Goal: Task Accomplishment & Management: Complete application form

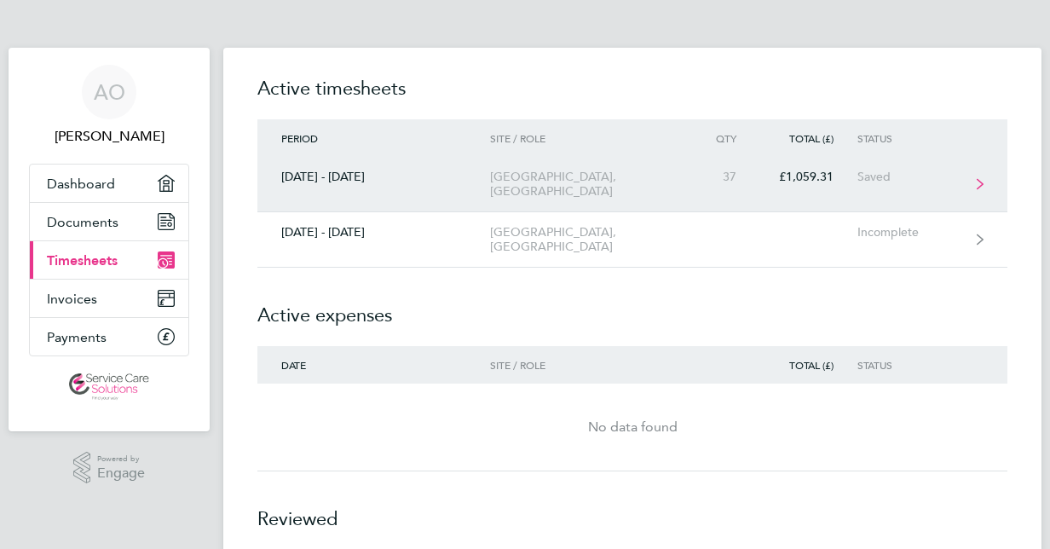
click at [692, 189] on link "[DATE] - [DATE][STREET_ADDRESS][GEOGRAPHIC_DATA] £1,059.31 Saved" at bounding box center [632, 184] width 750 height 55
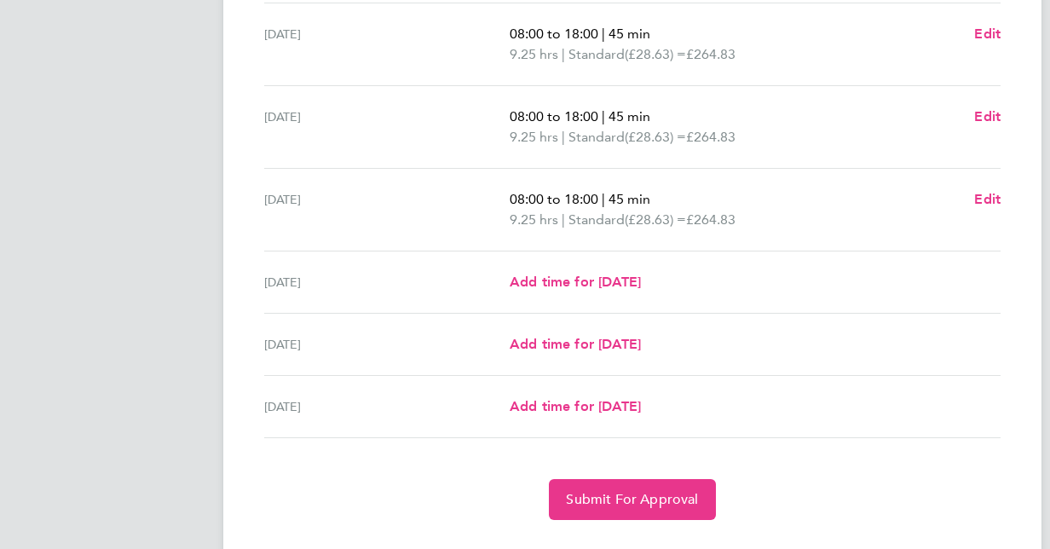
scroll to position [552, 0]
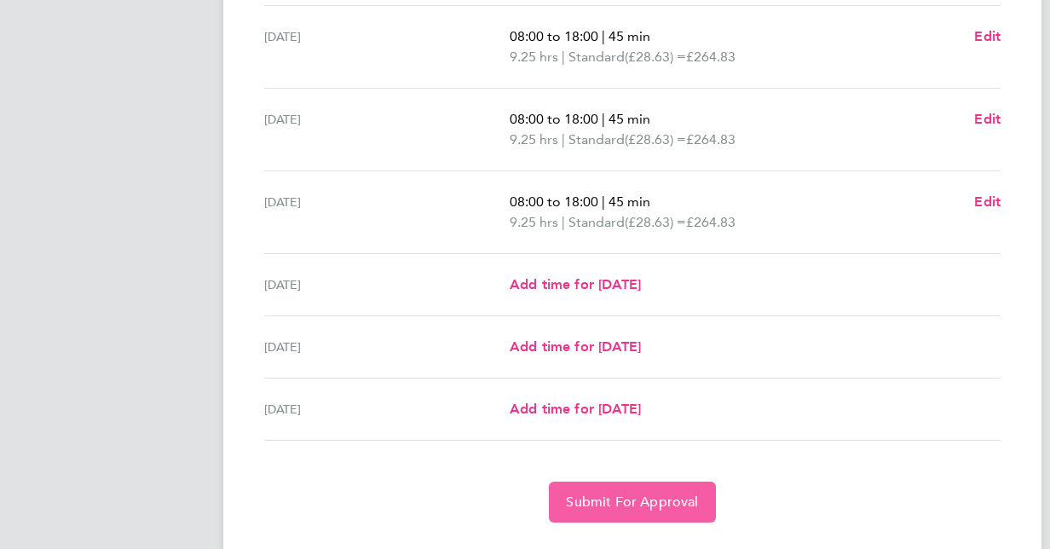
click at [664, 494] on span "Submit For Approval" at bounding box center [632, 502] width 132 height 17
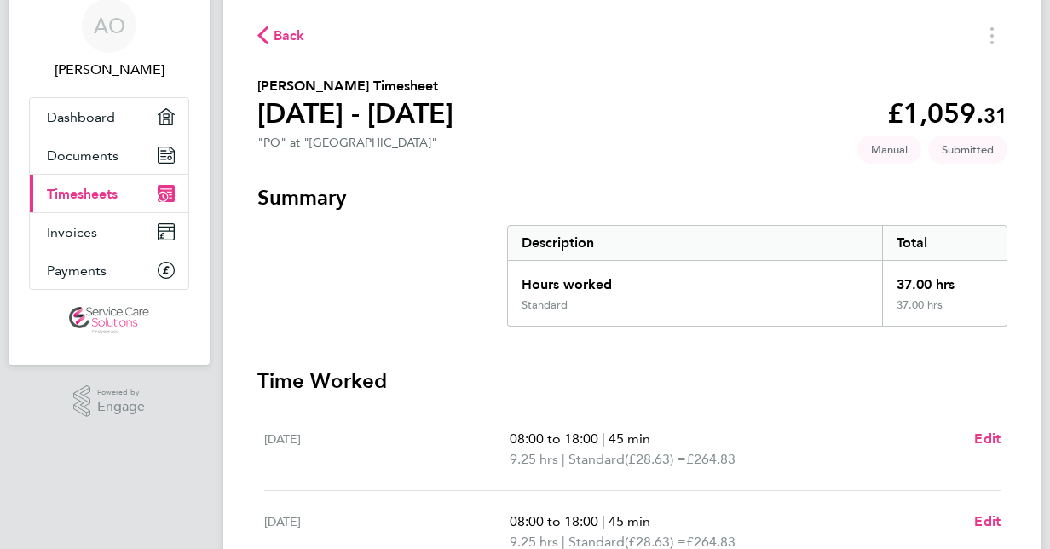
scroll to position [0, 0]
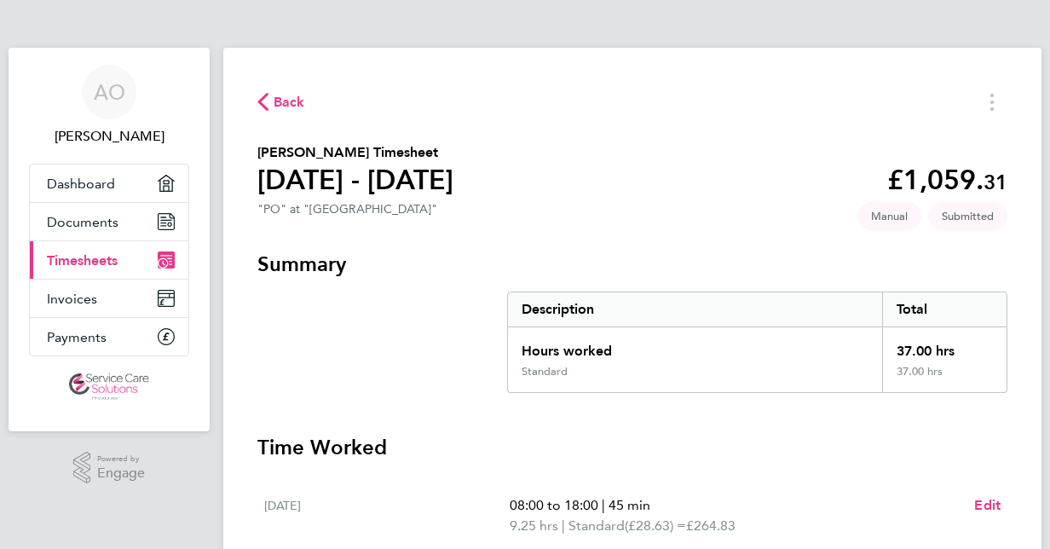
click at [102, 257] on span "Timesheets" at bounding box center [82, 260] width 71 height 16
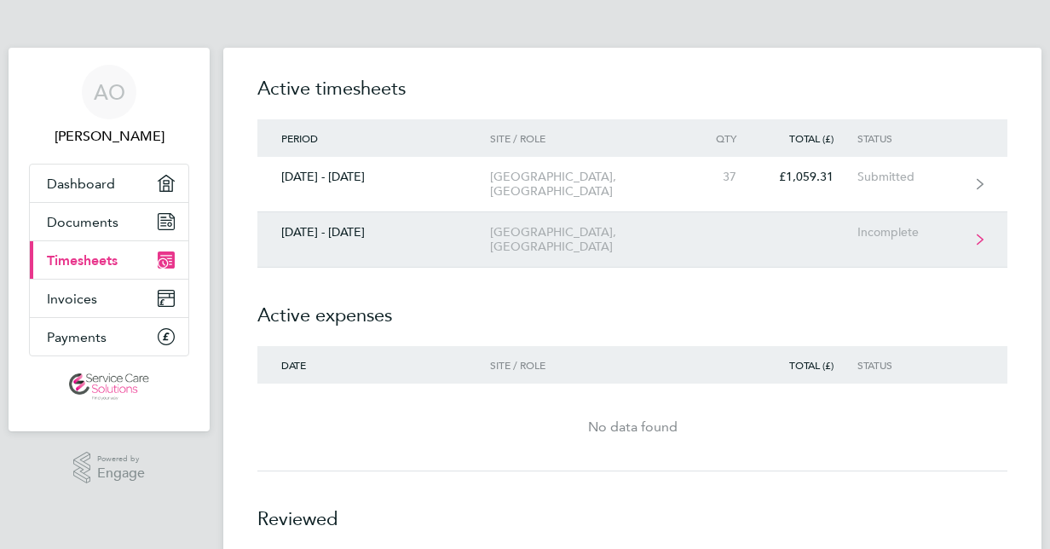
click at [677, 245] on div "[GEOGRAPHIC_DATA], [GEOGRAPHIC_DATA]" at bounding box center [587, 239] width 195 height 29
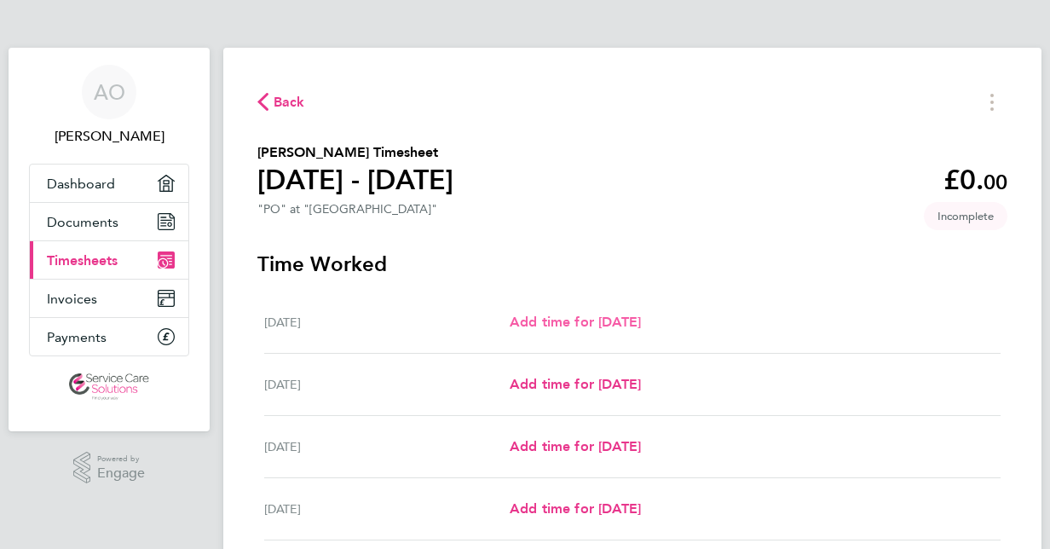
click at [582, 324] on span "Add time for [DATE]" at bounding box center [575, 322] width 131 height 16
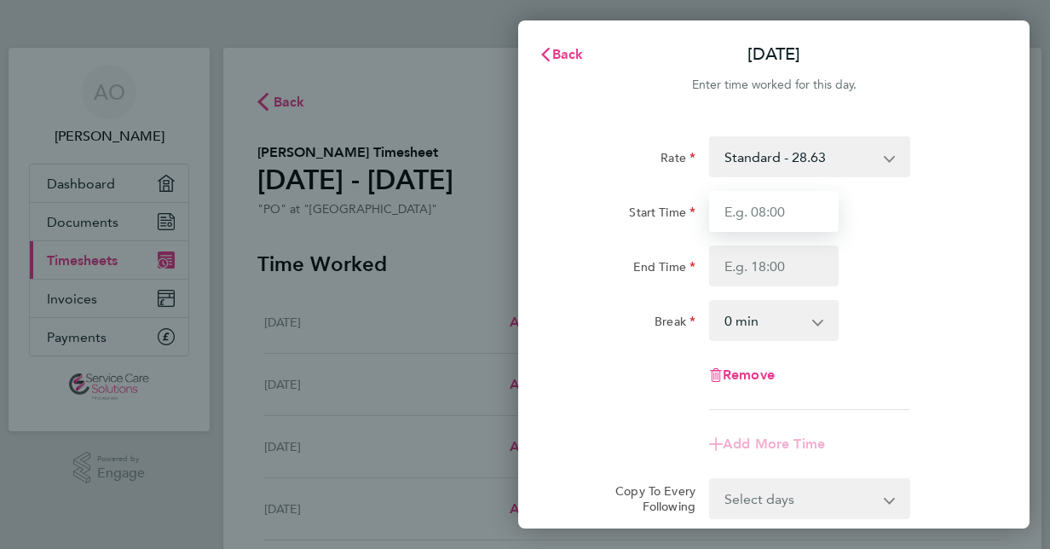
click at [751, 223] on input "Start Time" at bounding box center [774, 211] width 130 height 41
type input "08:00"
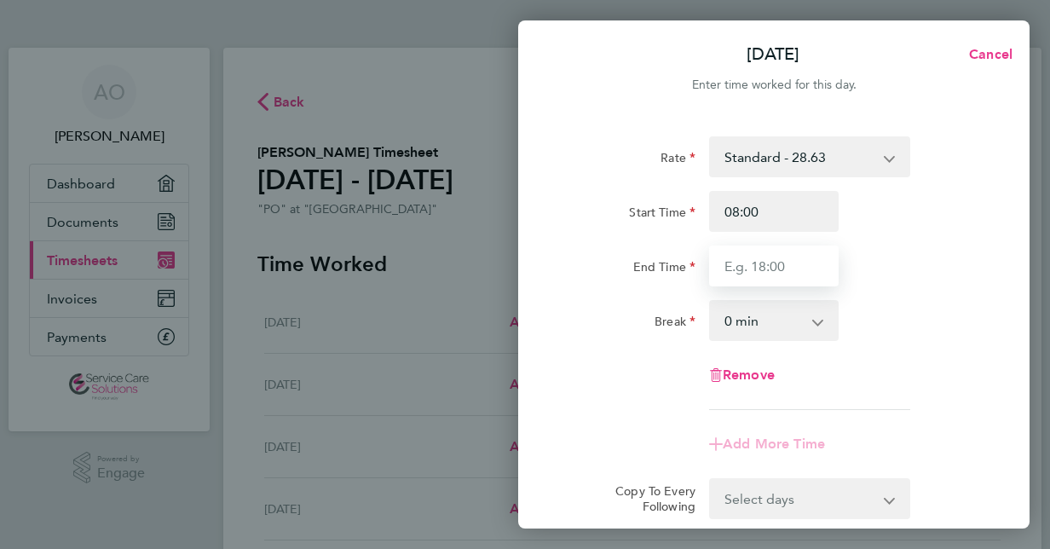
click at [737, 278] on input "End Time" at bounding box center [774, 266] width 130 height 41
type input "18:00"
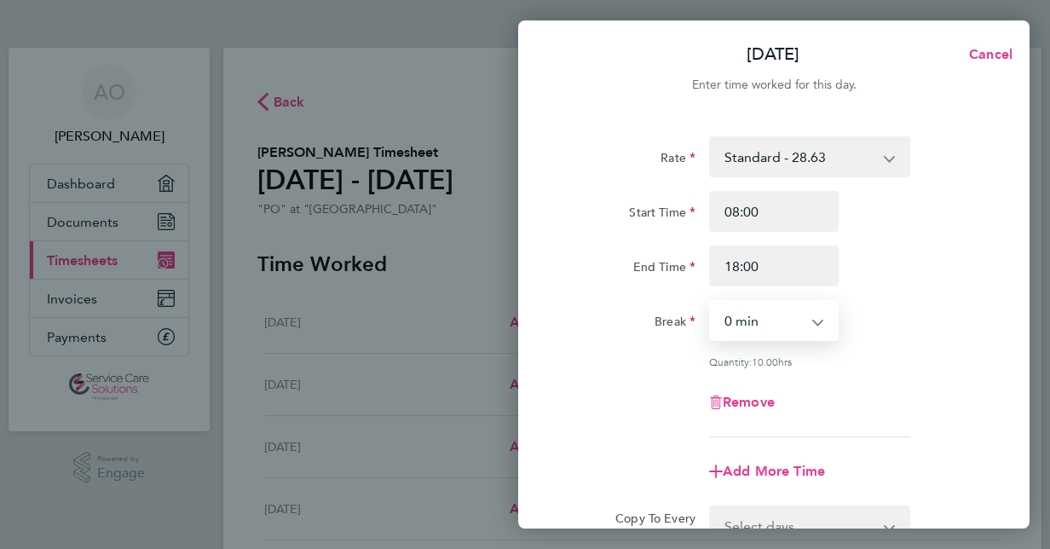
click at [783, 317] on select "0 min 15 min 30 min 45 min 60 min 75 min 90 min" at bounding box center [764, 321] width 106 height 38
select select "45"
click at [711, 302] on select "0 min 15 min 30 min 45 min 60 min 75 min 90 min" at bounding box center [764, 321] width 106 height 38
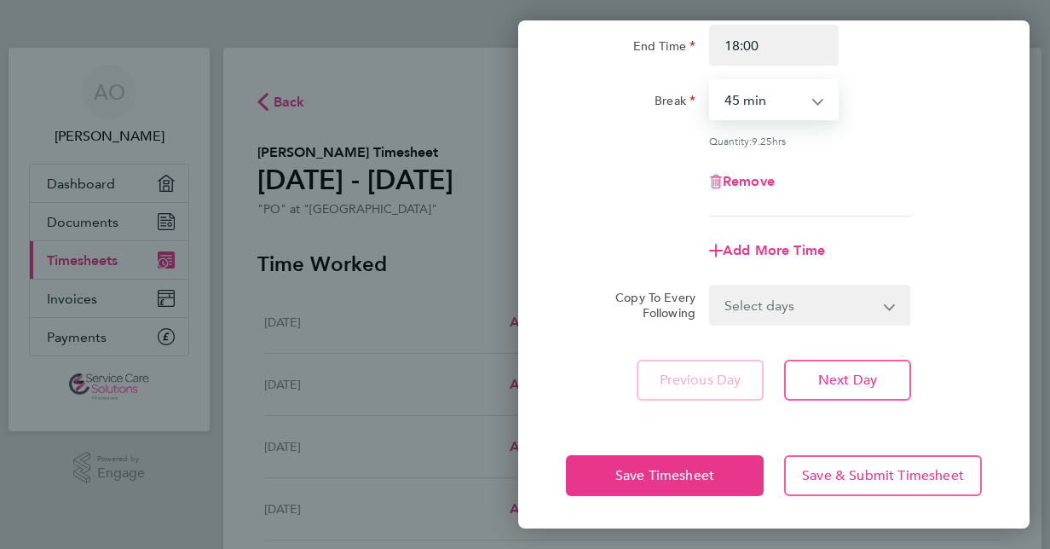
scroll to position [221, 0]
click at [801, 312] on select "Select days Day Weekday (Mon-Fri) Weekend (Sat-Sun) [DATE] [DATE] [DATE] [DATE]…" at bounding box center [800, 305] width 179 height 38
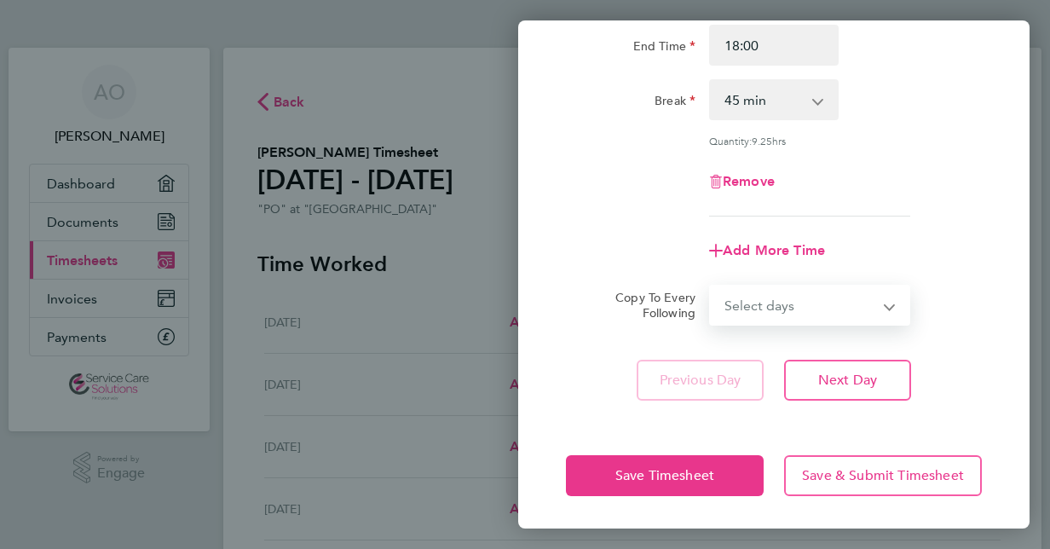
select select "WEEKDAY"
click at [711, 286] on select "Select days Day Weekday (Mon-Fri) Weekend (Sat-Sun) [DATE] [DATE] [DATE] [DATE]…" at bounding box center [800, 305] width 179 height 38
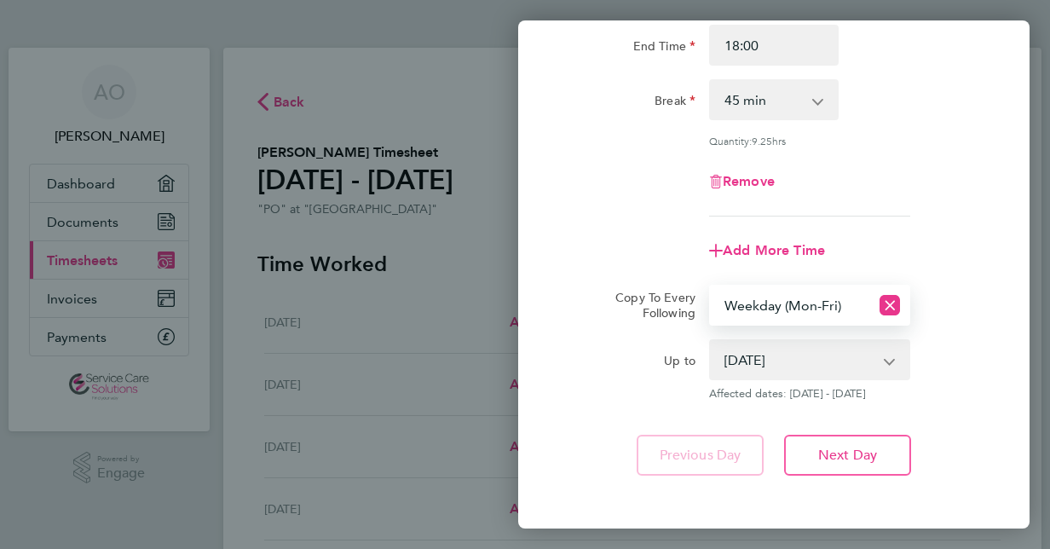
click at [859, 346] on select "[DATE] [DATE] [DATE] [DATE] [DATE] [DATE]" at bounding box center [799, 360] width 177 height 38
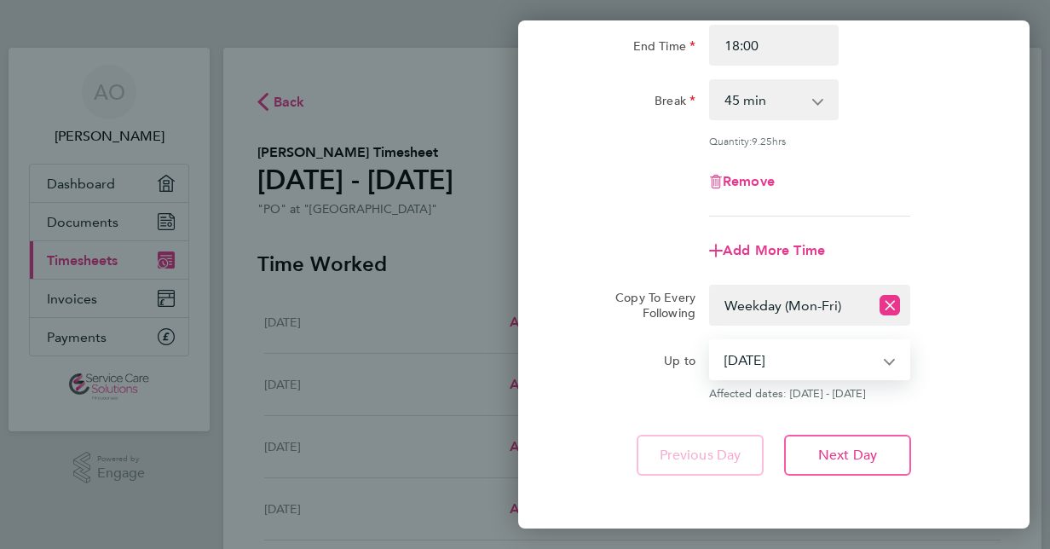
select select "[DATE]"
click at [711, 341] on select "[DATE] [DATE] [DATE] [DATE] [DATE] [DATE]" at bounding box center [799, 360] width 177 height 38
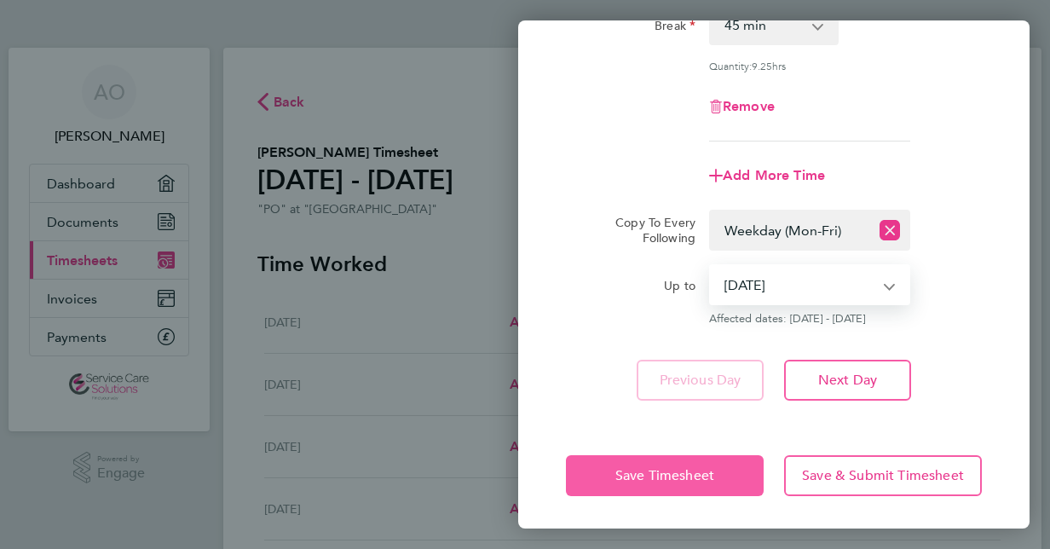
click at [713, 477] on span "Save Timesheet" at bounding box center [664, 475] width 99 height 17
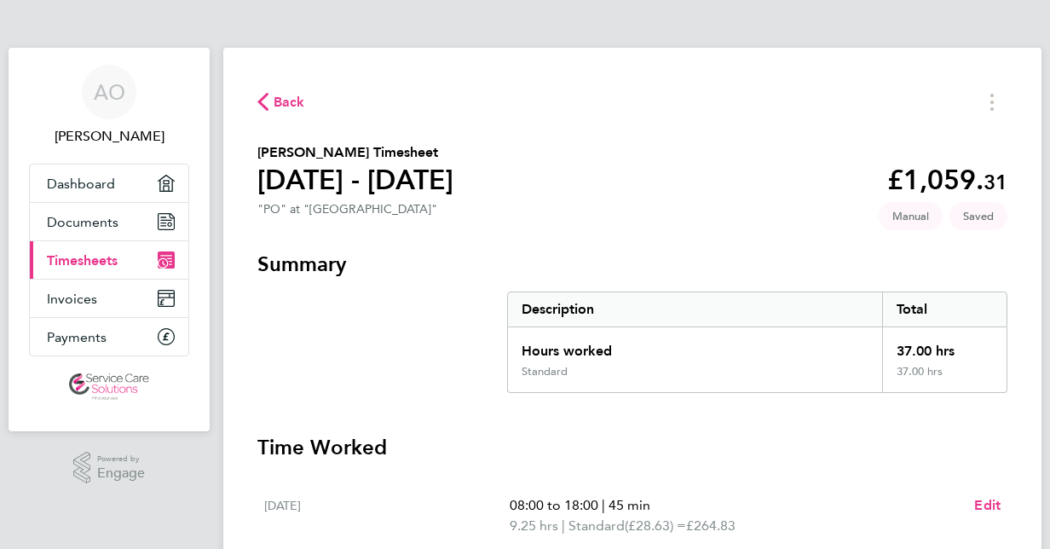
click at [113, 261] on span "Timesheets" at bounding box center [82, 260] width 71 height 16
